Goal: Navigation & Orientation: Understand site structure

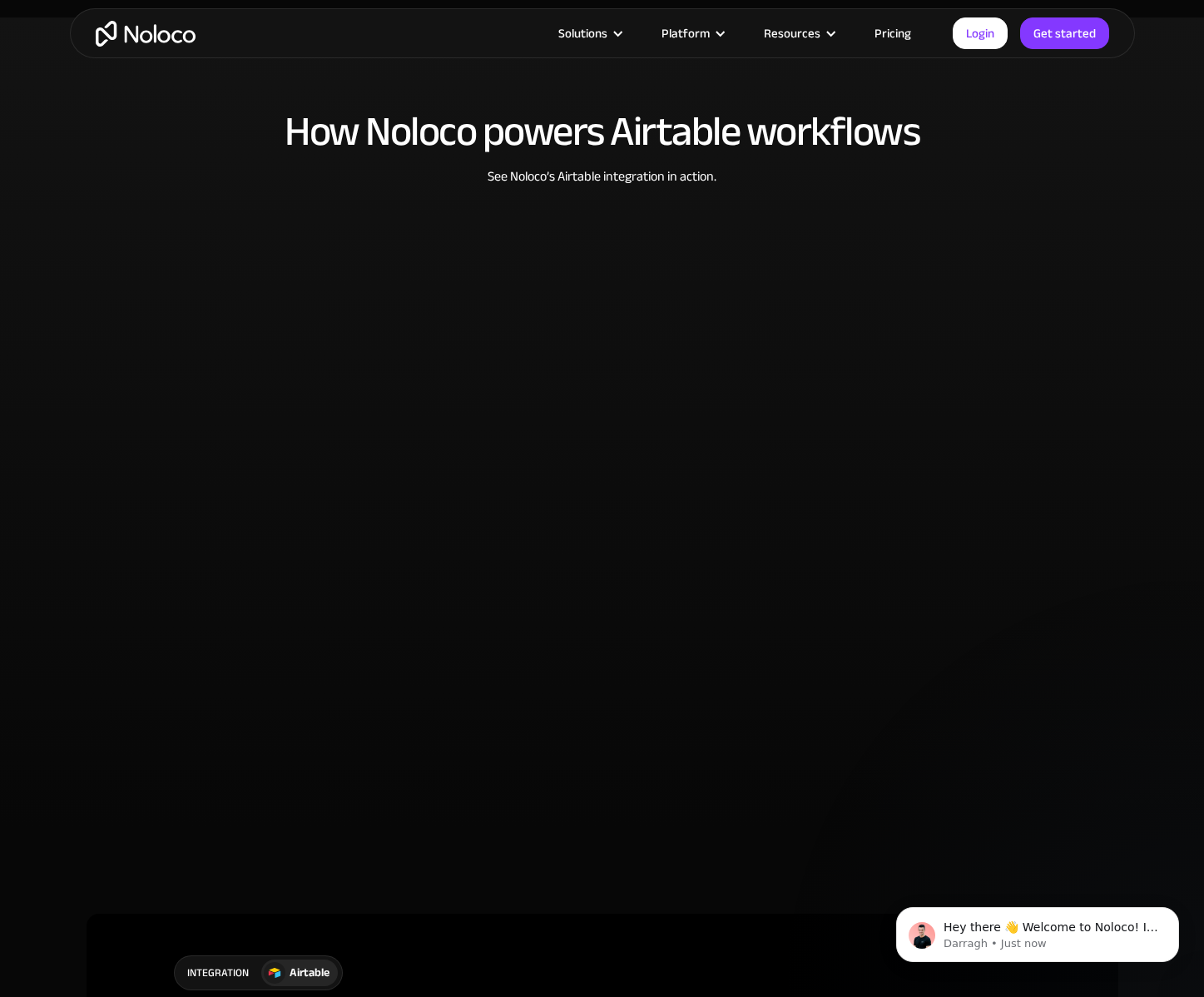
scroll to position [3064, 0]
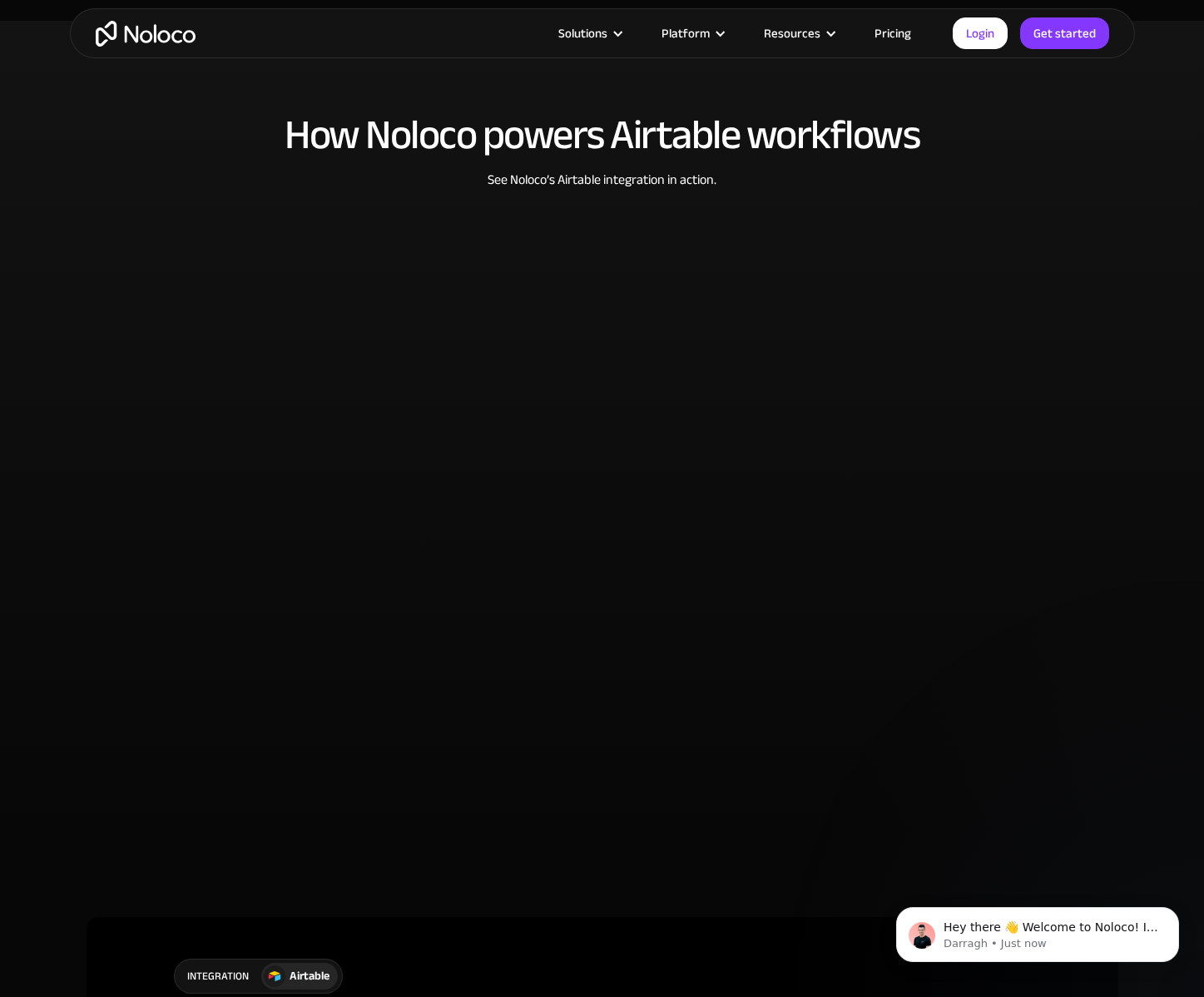
click at [144, 35] on img "home" at bounding box center [146, 33] width 100 height 25
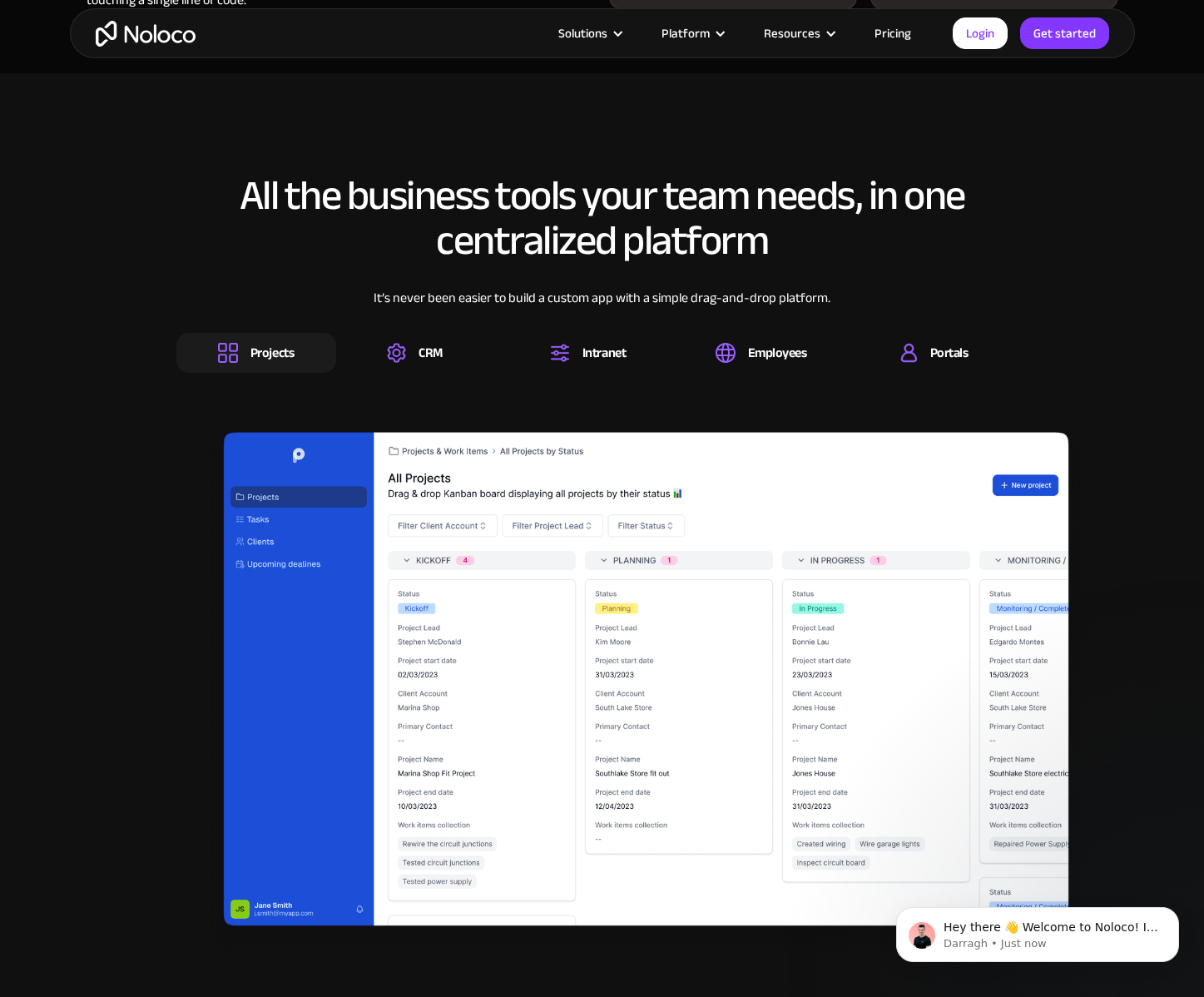
scroll to position [2149, 0]
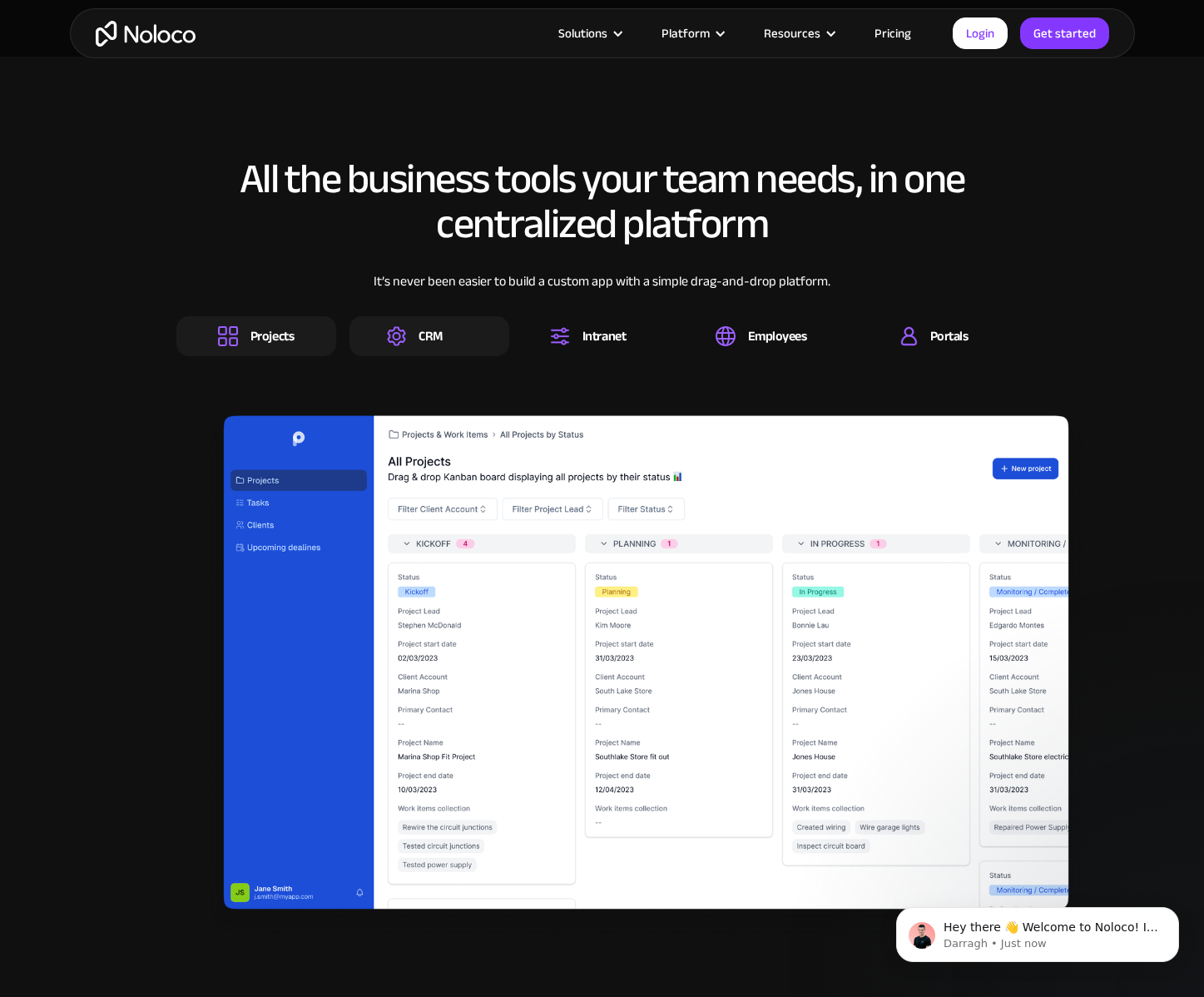
click at [424, 330] on div "CRM" at bounding box center [430, 336] width 24 height 18
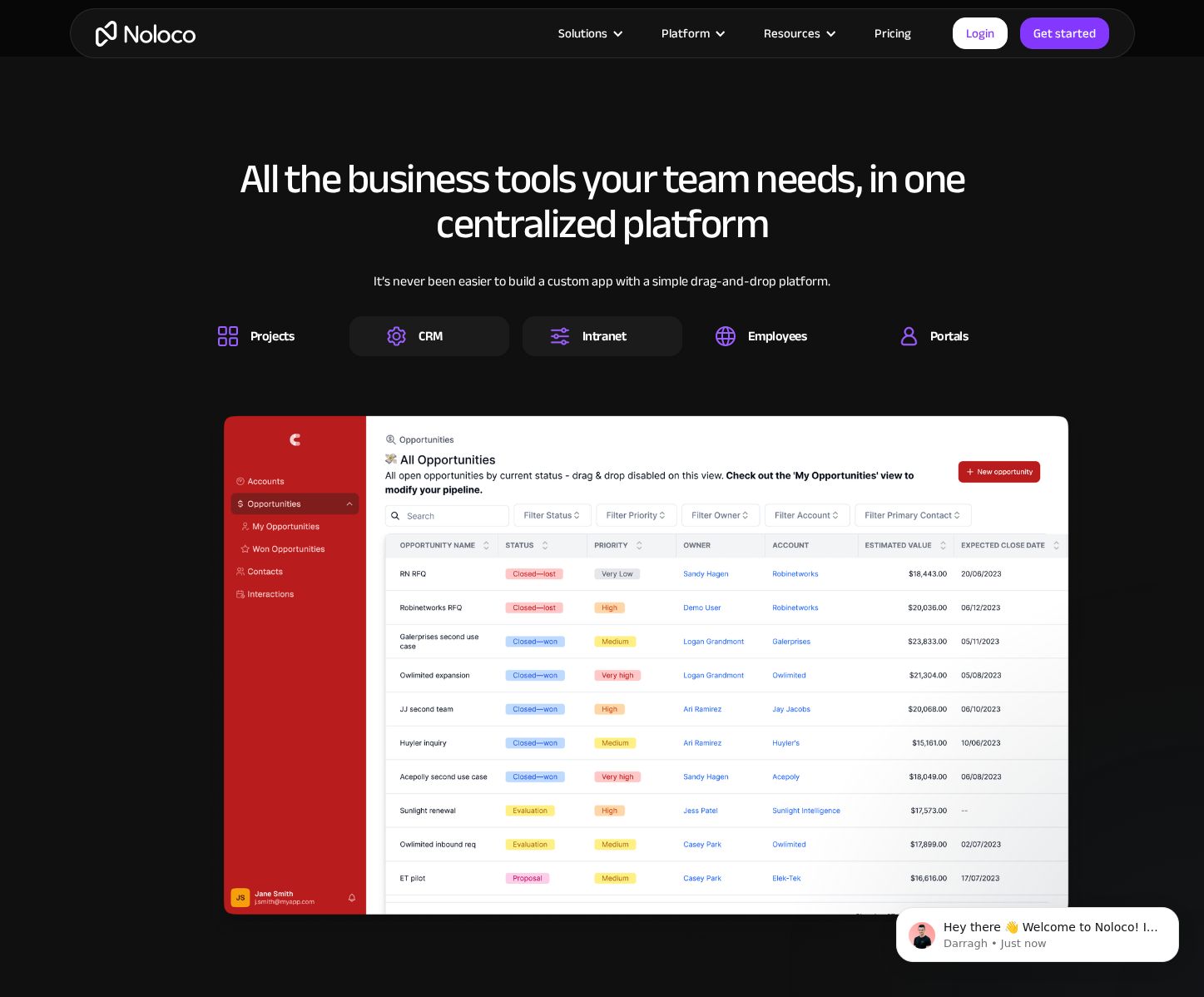
click at [561, 328] on img at bounding box center [560, 336] width 20 height 20
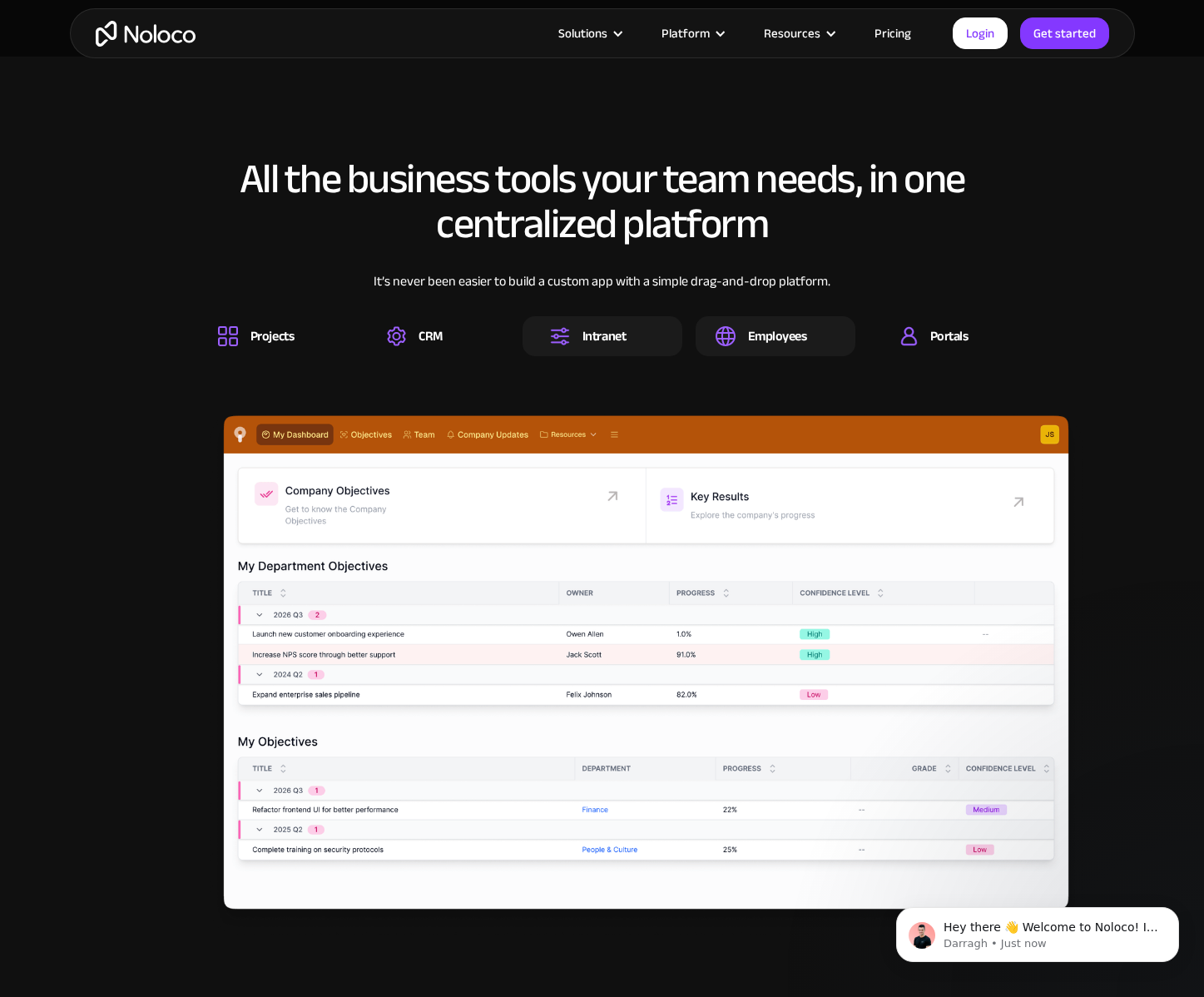
click at [712, 335] on div "Employees" at bounding box center [776, 336] width 160 height 40
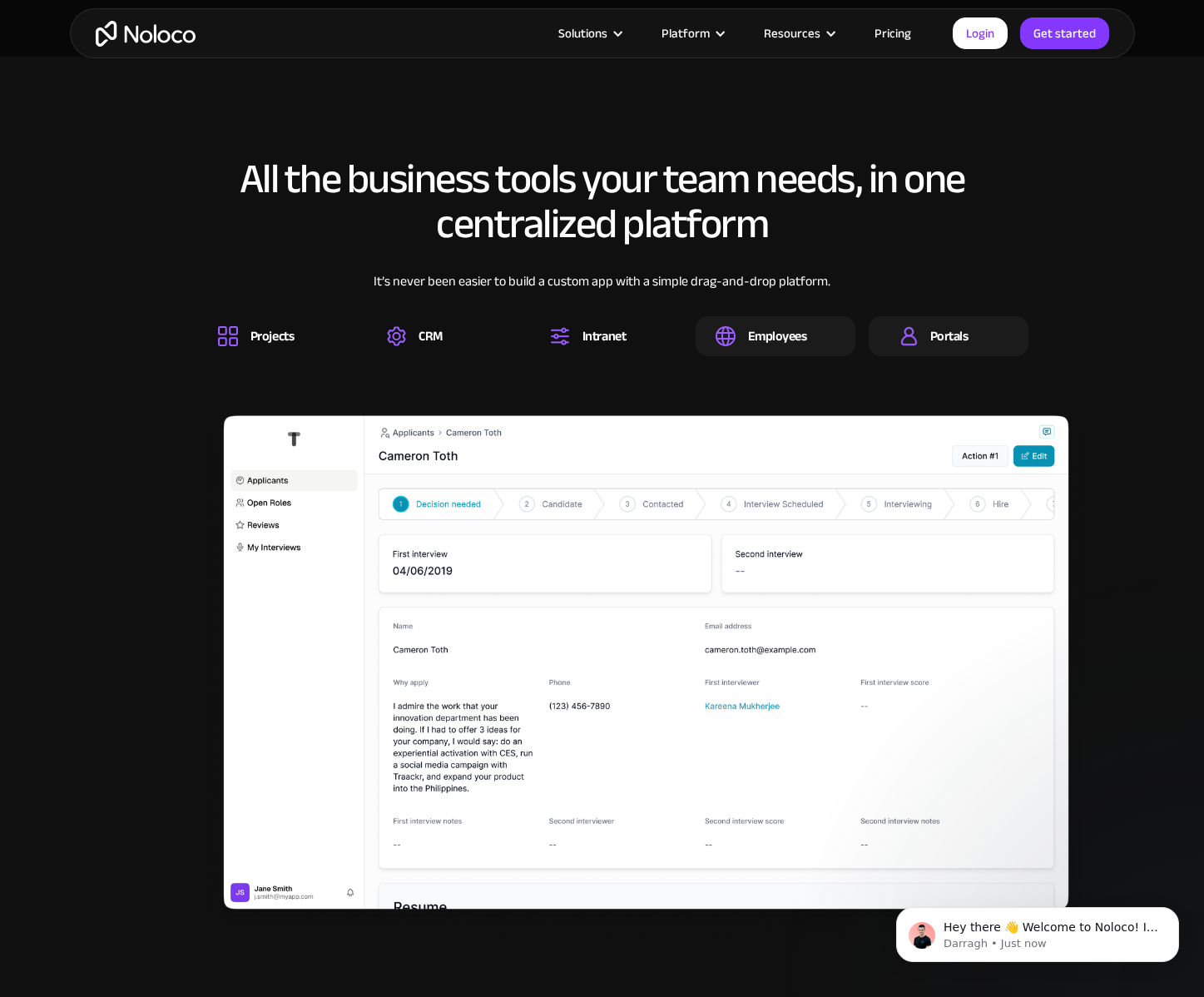
click at [955, 338] on div "Portals" at bounding box center [950, 336] width 39 height 18
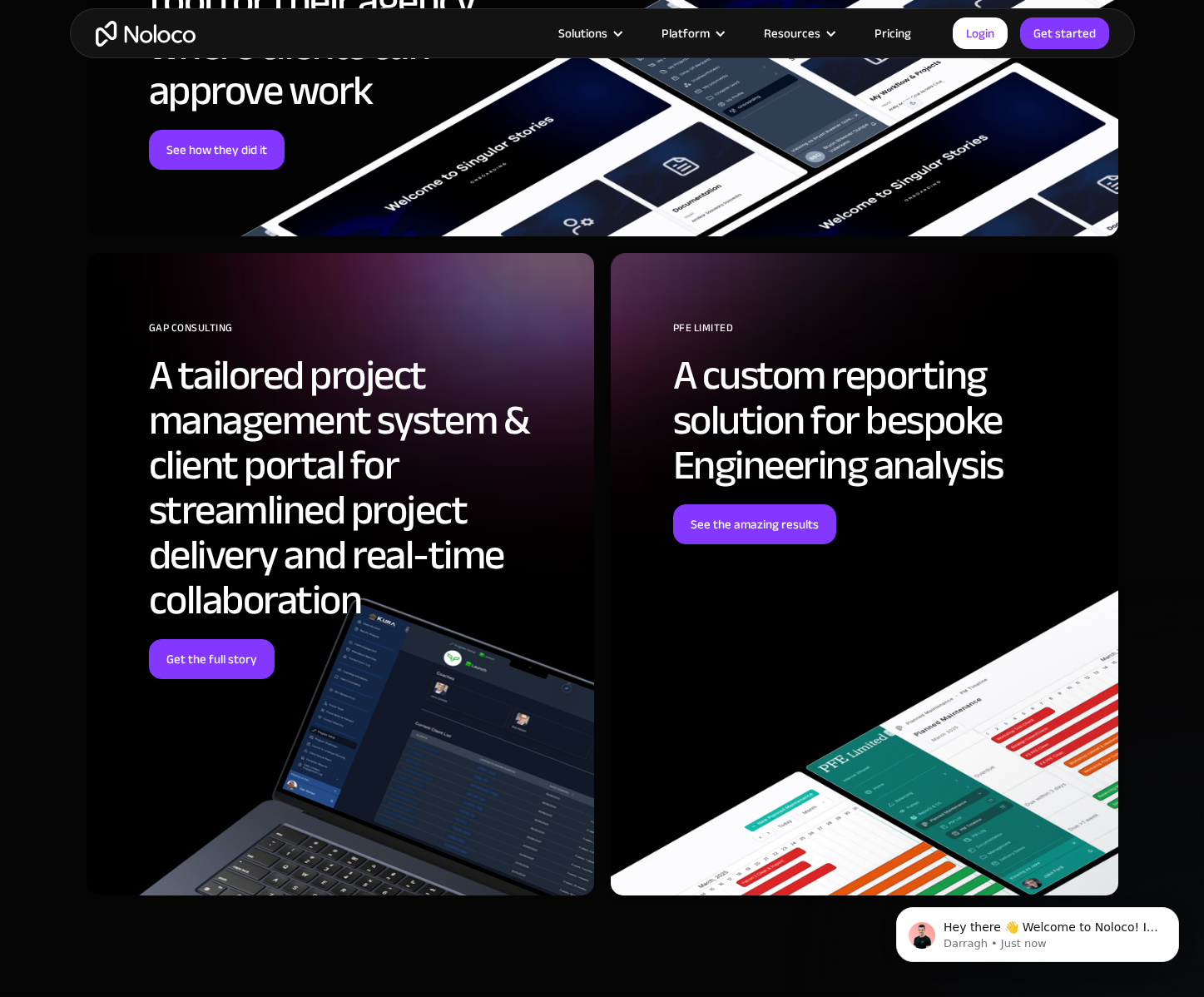
scroll to position [7599, 0]
